Goal: Transaction & Acquisition: Purchase product/service

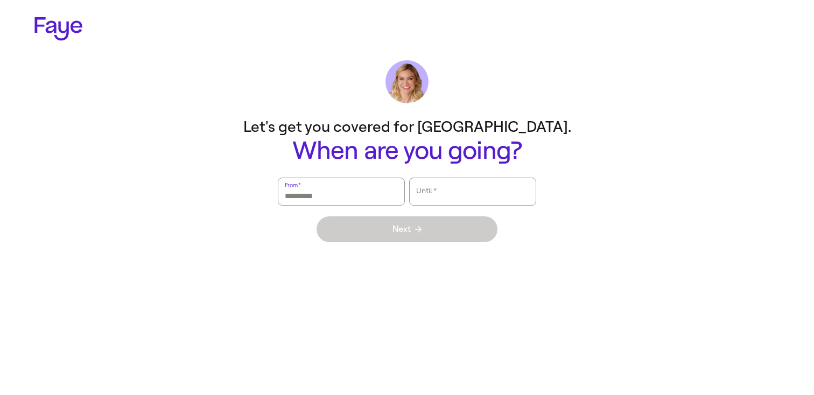
click at [346, 187] on input "From   *" at bounding box center [341, 191] width 113 height 25
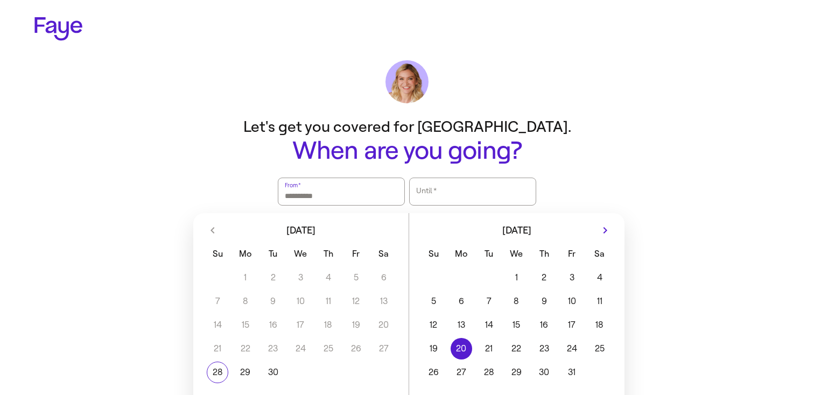
click at [459, 341] on button "20" at bounding box center [460, 349] width 27 height 22
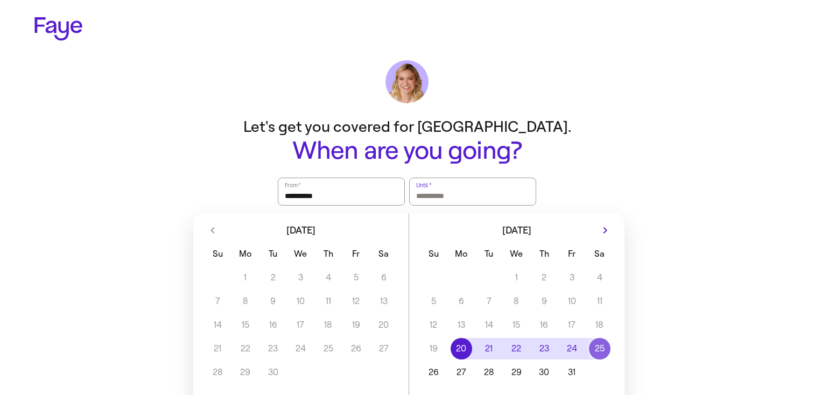
click at [589, 348] on button "25" at bounding box center [599, 349] width 27 height 22
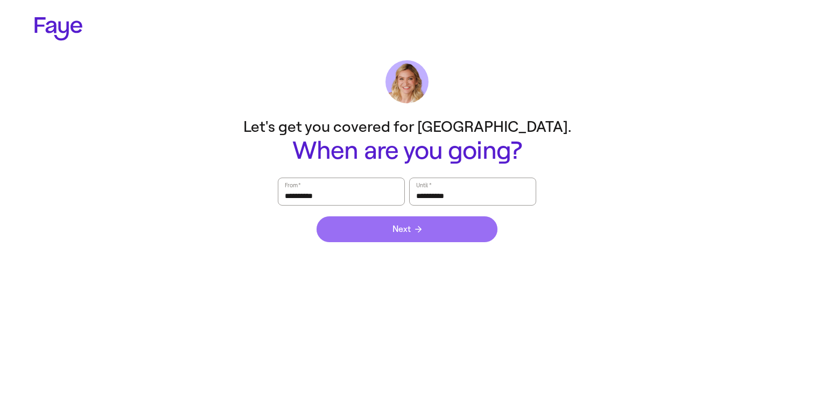
click at [454, 222] on button "Next" at bounding box center [407, 229] width 181 height 26
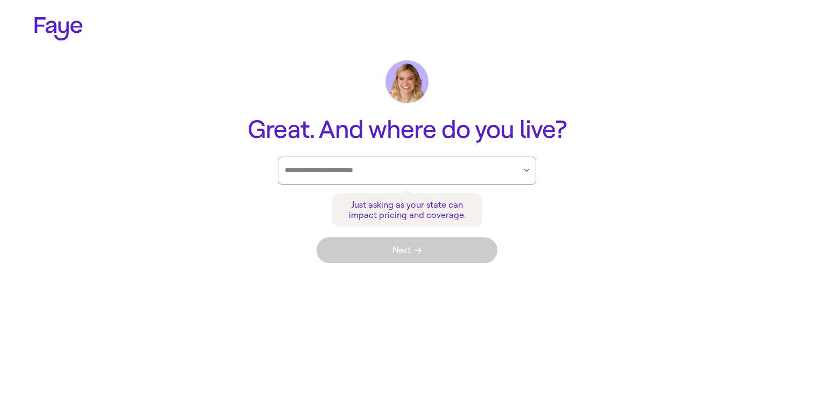
click at [448, 161] on div at bounding box center [400, 170] width 231 height 27
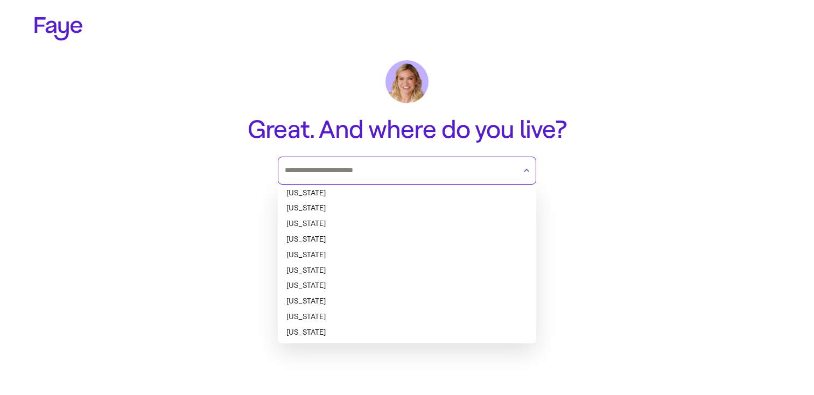
click at [414, 238] on li "[US_STATE]" at bounding box center [407, 240] width 258 height 16
type input "********"
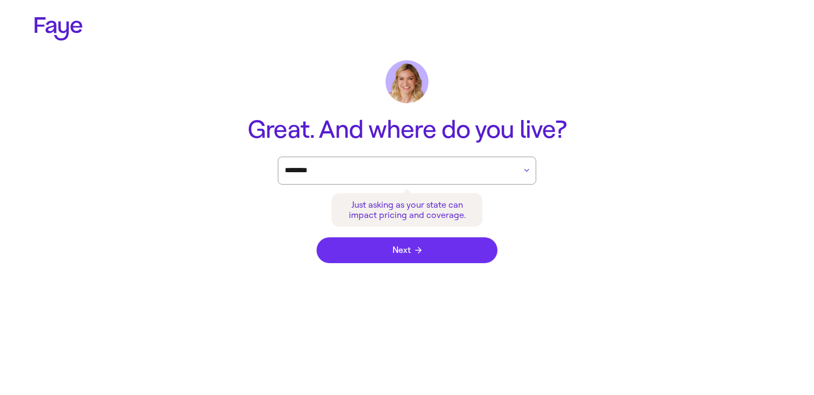
click at [444, 243] on button "Next" at bounding box center [407, 250] width 181 height 26
